Goal: Task Accomplishment & Management: Manage account settings

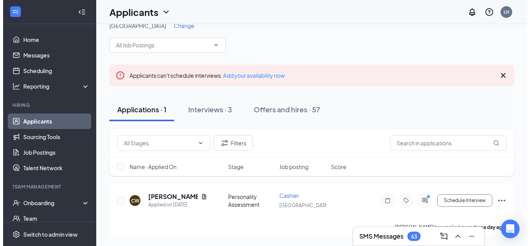
scroll to position [73, 0]
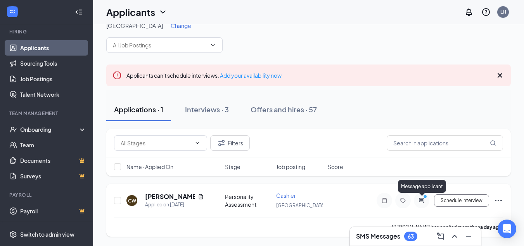
click at [426, 201] on icon "ActiveChat" at bounding box center [421, 200] width 9 height 6
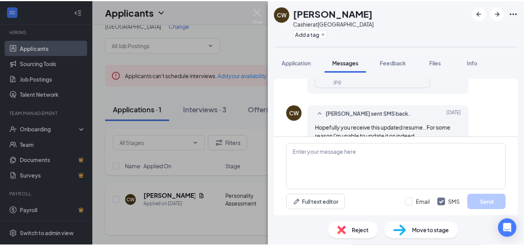
scroll to position [677, 0]
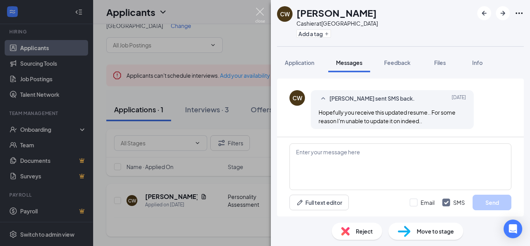
click at [261, 11] on img at bounding box center [260, 15] width 10 height 15
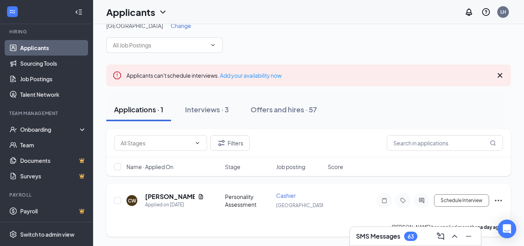
click at [502, 199] on icon "Ellipses" at bounding box center [498, 200] width 9 height 9
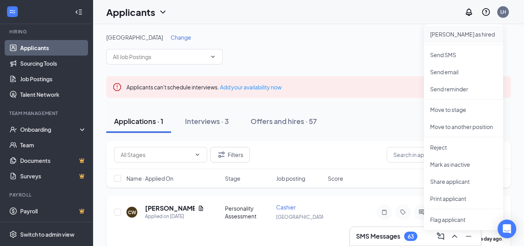
click at [445, 38] on li "[PERSON_NAME] as hired" at bounding box center [463, 34] width 79 height 17
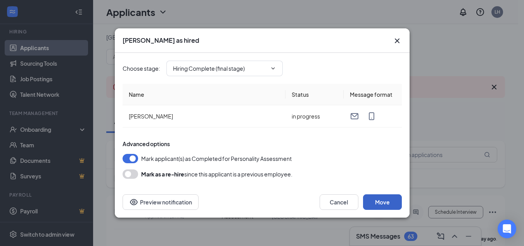
click at [387, 201] on button "Move" at bounding box center [382, 202] width 39 height 16
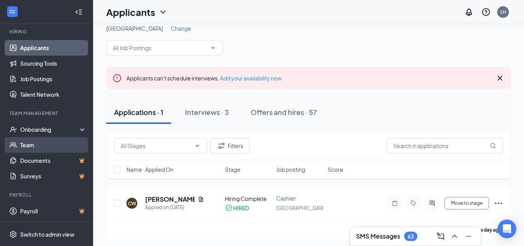
scroll to position [12, 0]
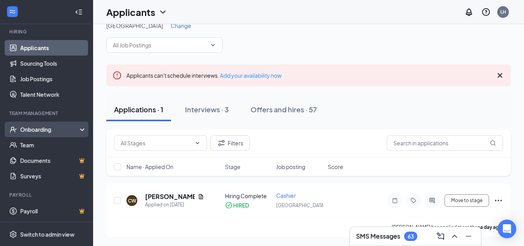
click at [44, 132] on div "Onboarding" at bounding box center [50, 129] width 60 height 8
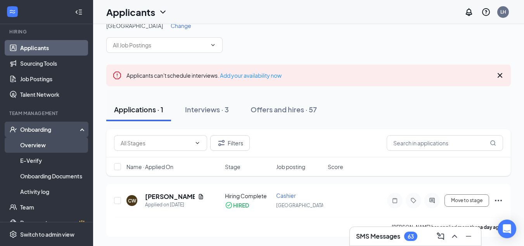
click at [38, 146] on link "Overview" at bounding box center [53, 145] width 66 height 16
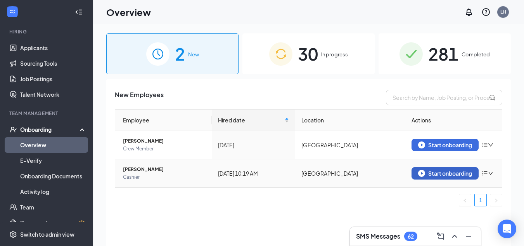
click at [442, 174] on div "Start onboarding" at bounding box center [445, 173] width 54 height 7
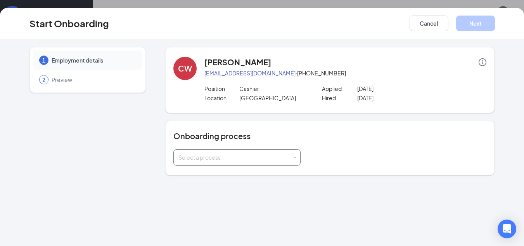
click at [230, 154] on div "Select a process" at bounding box center [235, 157] width 114 height 8
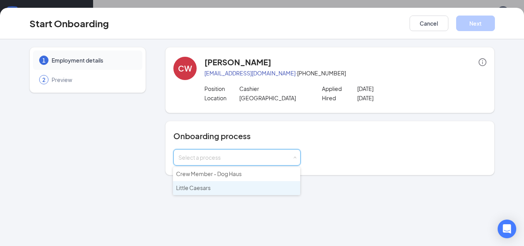
click at [211, 184] on li "Little Caesars" at bounding box center [236, 188] width 127 height 14
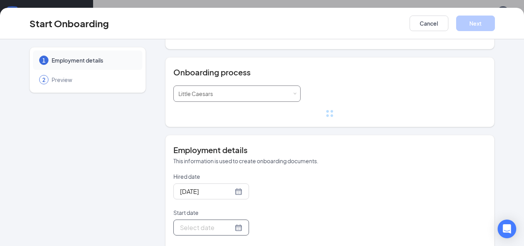
scroll to position [116, 0]
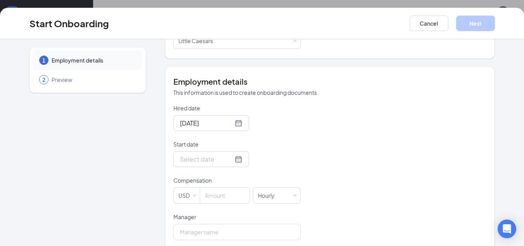
click at [286, 163] on div at bounding box center [236, 159] width 127 height 16
click at [229, 159] on div at bounding box center [211, 159] width 62 height 10
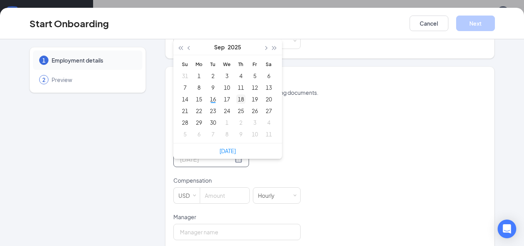
type input "[DATE]"
click at [238, 99] on div "18" at bounding box center [240, 98] width 9 height 9
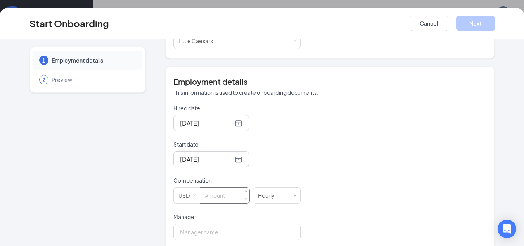
click at [227, 194] on input at bounding box center [224, 195] width 49 height 16
type input "12"
click at [315, 179] on div "Hired date [DATE] Start date [DATE] [DATE] Su Mo Tu We Th Fr Sa 31 1 2 3 4 5 6 …" at bounding box center [330, 231] width 314 height 254
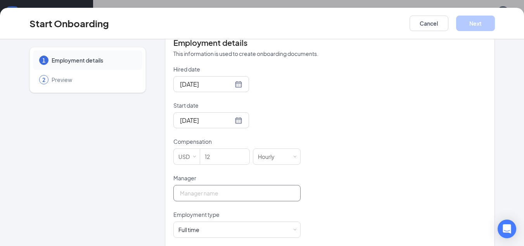
click at [244, 194] on input "Manager" at bounding box center [236, 193] width 127 height 16
type input "[PERSON_NAME]"
click at [300, 155] on div "Hired date [DATE] Start date [DATE] [DATE] Su Mo Tu We Th Fr Sa 31 1 2 3 4 5 6 …" at bounding box center [330, 192] width 314 height 254
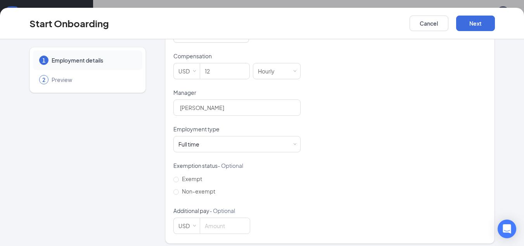
scroll to position [246, 0]
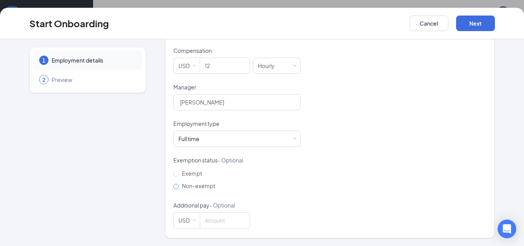
click at [175, 185] on input "Non-exempt" at bounding box center [175, 186] width 5 height 5
radio input "true"
click at [468, 26] on button "Next" at bounding box center [475, 24] width 39 height 16
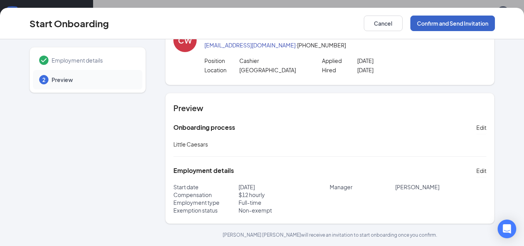
click at [443, 26] on button "Confirm and Send Invitation" at bounding box center [453, 24] width 85 height 16
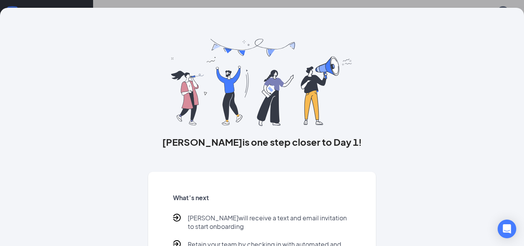
scroll to position [62, 0]
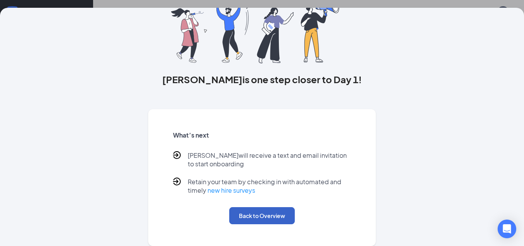
click at [258, 213] on button "Back to Overview" at bounding box center [262, 215] width 66 height 17
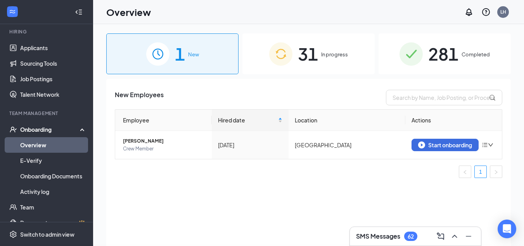
scroll to position [0, 0]
click at [25, 47] on link "Applicants" at bounding box center [53, 48] width 66 height 16
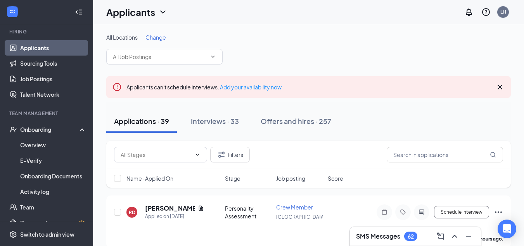
click at [163, 37] on span "Change" at bounding box center [155, 37] width 21 height 7
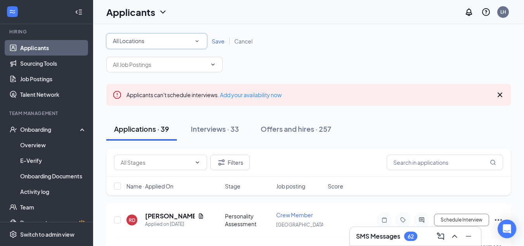
click at [147, 38] on div "All Locations" at bounding box center [157, 40] width 88 height 9
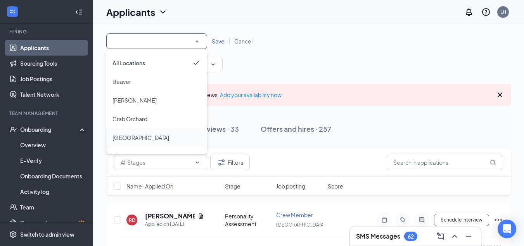
click at [131, 133] on span "[GEOGRAPHIC_DATA]" at bounding box center [141, 137] width 57 height 9
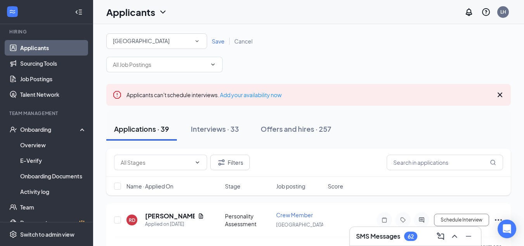
click at [217, 41] on span "Save" at bounding box center [218, 41] width 13 height 7
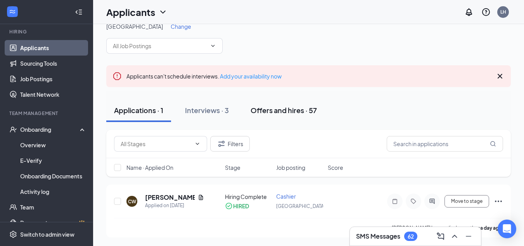
scroll to position [12, 0]
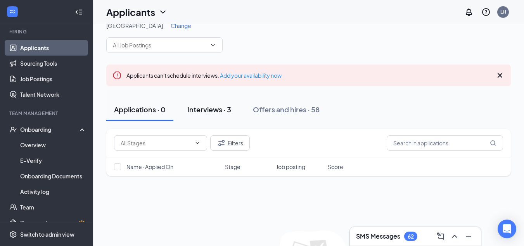
click at [222, 109] on div "Interviews · 3" at bounding box center [209, 109] width 44 height 10
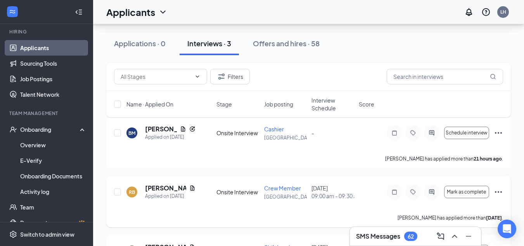
scroll to position [72, 0]
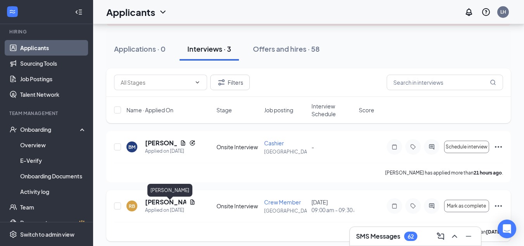
click at [173, 206] on h5 "[PERSON_NAME]" at bounding box center [165, 201] width 41 height 9
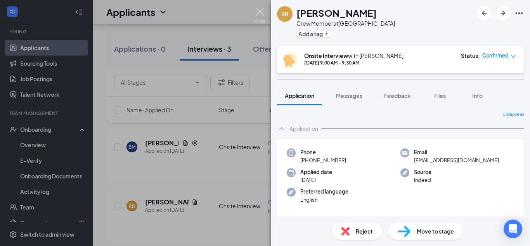
click at [264, 14] on img at bounding box center [260, 15] width 10 height 15
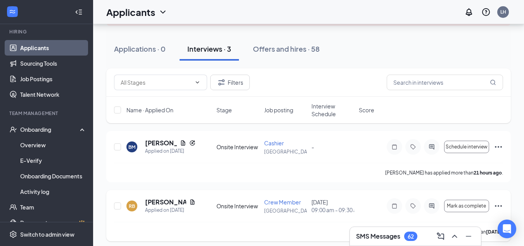
click at [497, 208] on icon "Ellipses" at bounding box center [498, 205] width 9 height 9
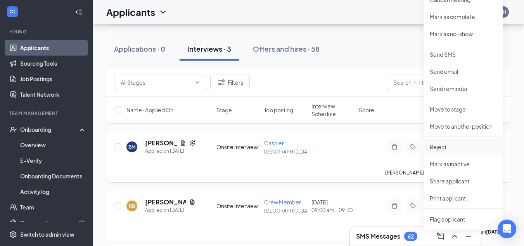
click at [442, 147] on p "Reject" at bounding box center [463, 147] width 67 height 8
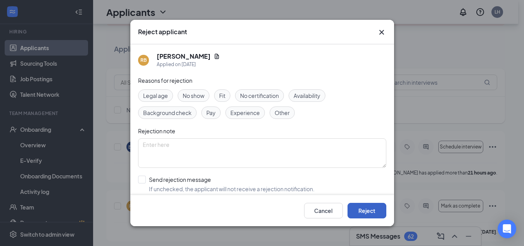
click at [371, 211] on button "Reject" at bounding box center [367, 211] width 39 height 16
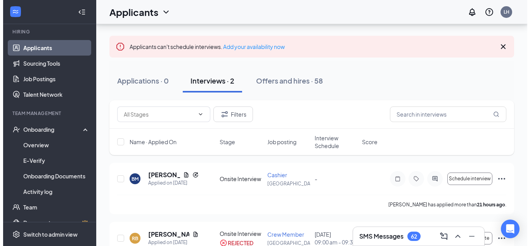
scroll to position [33, 0]
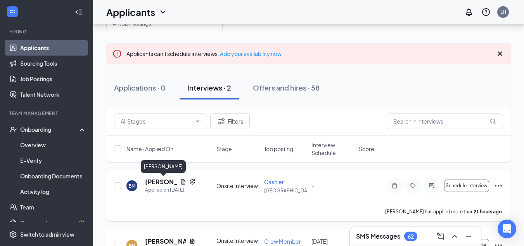
click at [165, 182] on h5 "[PERSON_NAME]" at bounding box center [161, 181] width 32 height 9
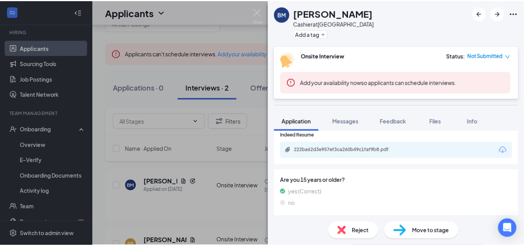
scroll to position [155, 0]
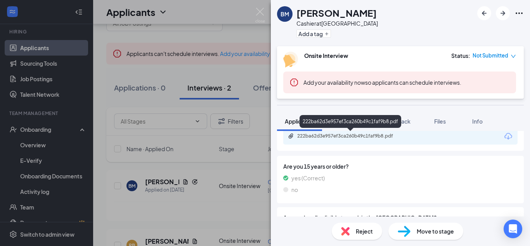
click at [339, 137] on div "222ba62d3e957ef3ca260b49c1faf9b8.pdf" at bounding box center [351, 136] width 109 height 6
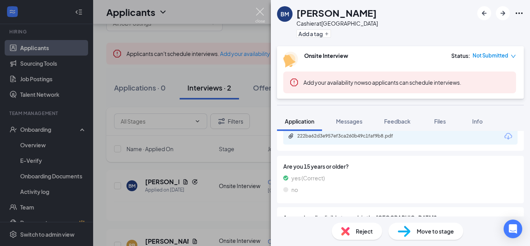
drag, startPoint x: 260, startPoint y: 16, endPoint x: 265, endPoint y: 74, distance: 58.0
click at [260, 16] on img at bounding box center [260, 15] width 10 height 15
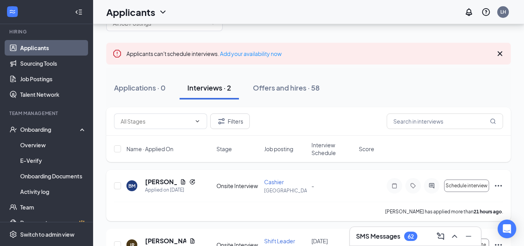
click at [499, 184] on icon "Ellipses" at bounding box center [498, 185] width 9 height 9
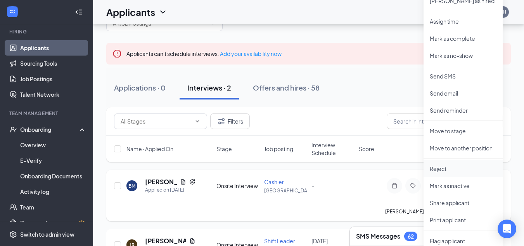
click at [450, 169] on p "Reject" at bounding box center [463, 169] width 67 height 8
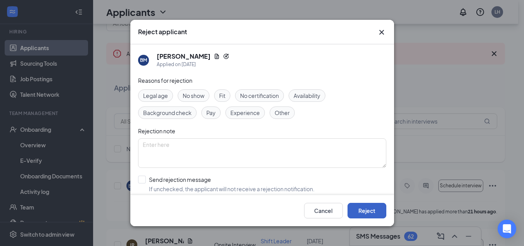
click at [368, 209] on button "Reject" at bounding box center [367, 211] width 39 height 16
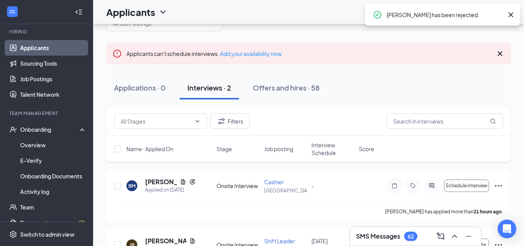
scroll to position [25, 0]
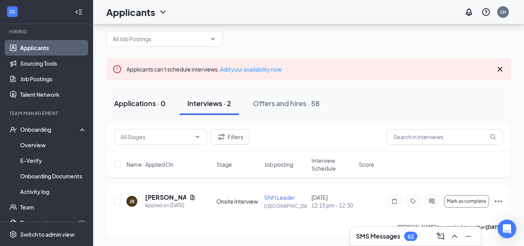
click at [145, 101] on button "Applications · 0" at bounding box center [139, 103] width 67 height 23
